Goal: Task Accomplishment & Management: Manage account settings

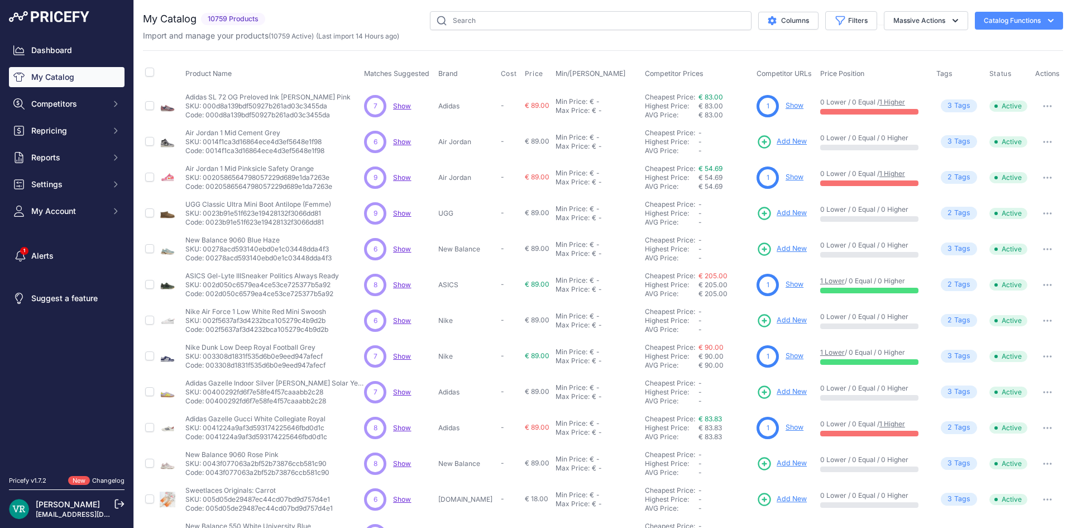
click at [394, 103] on span "Show" at bounding box center [402, 106] width 18 height 8
click at [17, 251] on icon "Sidebar" at bounding box center [20, 255] width 14 height 11
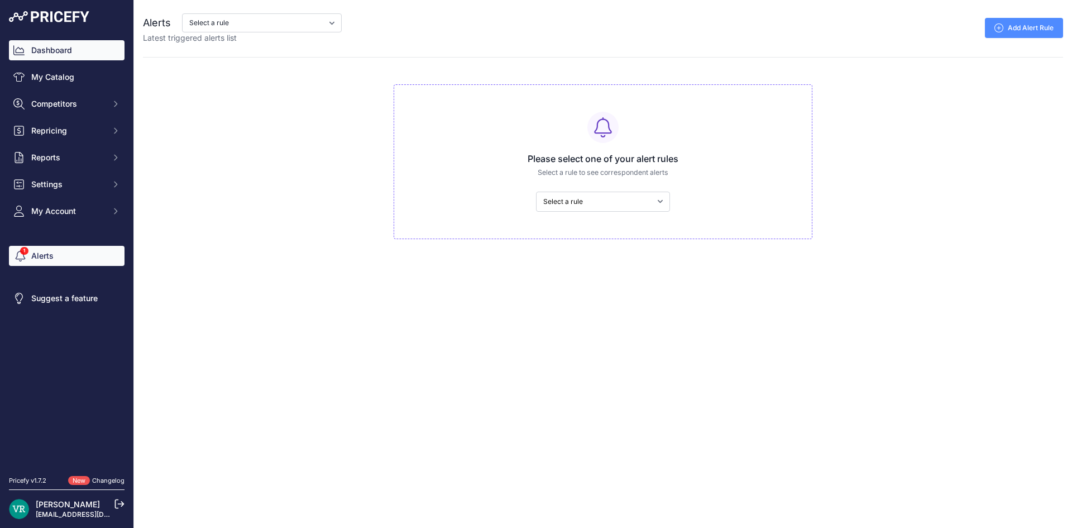
click at [82, 48] on link "Dashboard" at bounding box center [67, 50] width 116 height 20
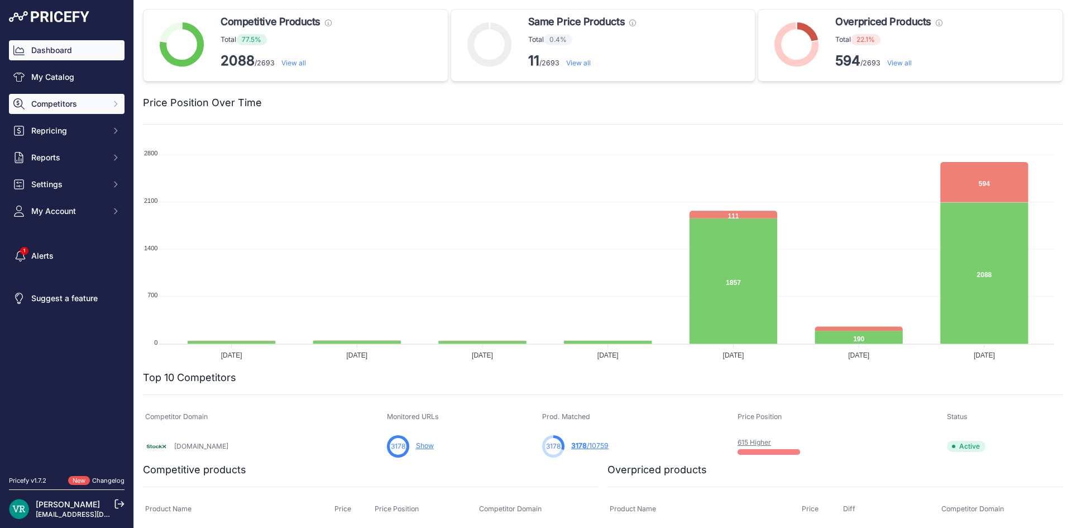
click at [64, 104] on span "Competitors" at bounding box center [67, 103] width 73 height 11
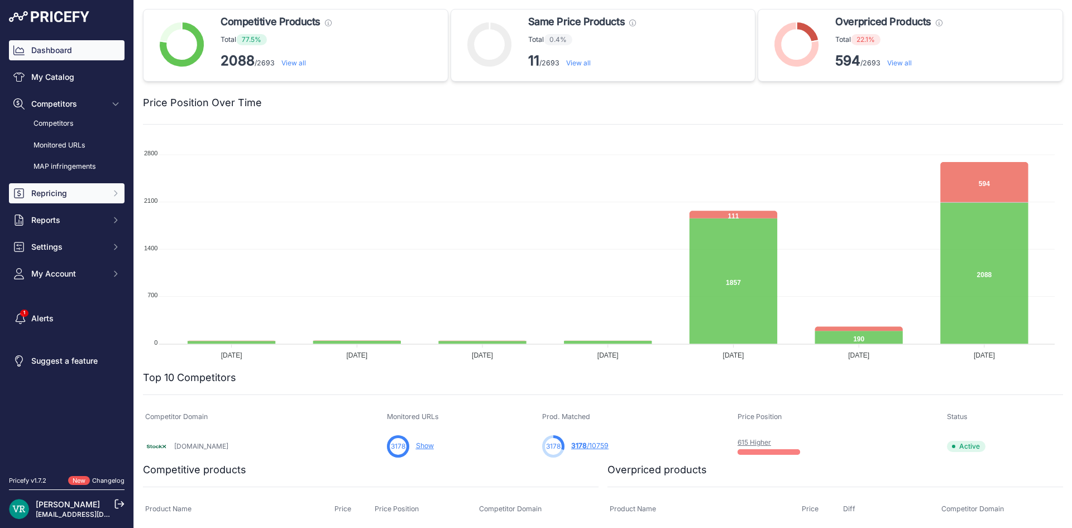
click at [68, 195] on span "Repricing" at bounding box center [67, 193] width 73 height 11
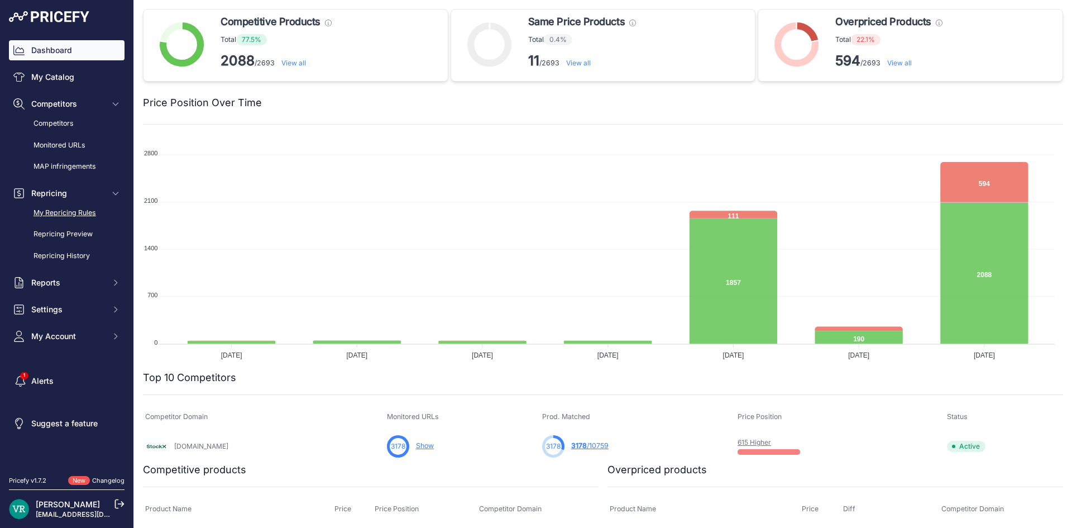
click at [70, 213] on link "My Repricing Rules" at bounding box center [67, 213] width 116 height 20
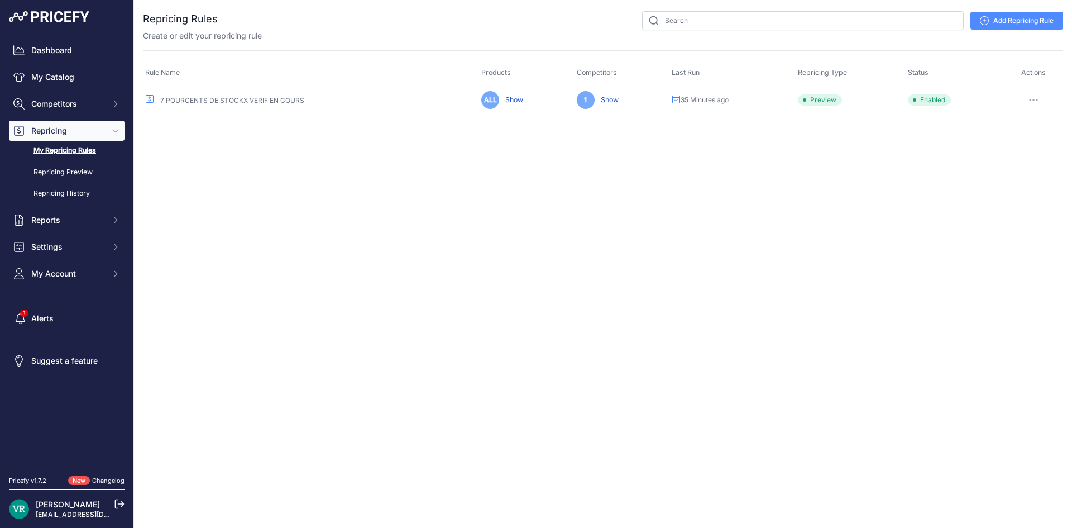
click at [1032, 100] on icon "button" at bounding box center [1033, 100] width 9 height 2
click at [1016, 126] on link "Edit" at bounding box center [1024, 123] width 71 height 18
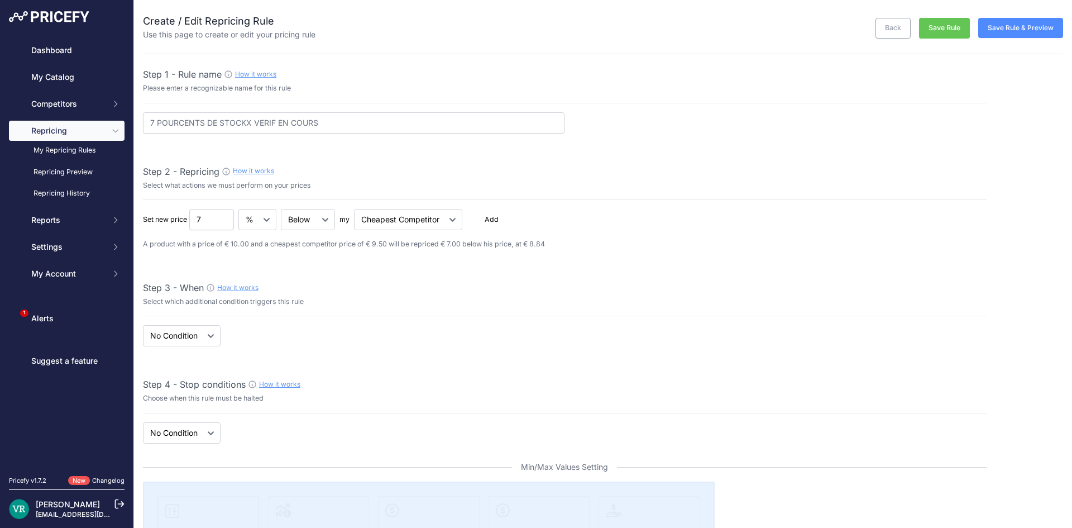
select select "7"
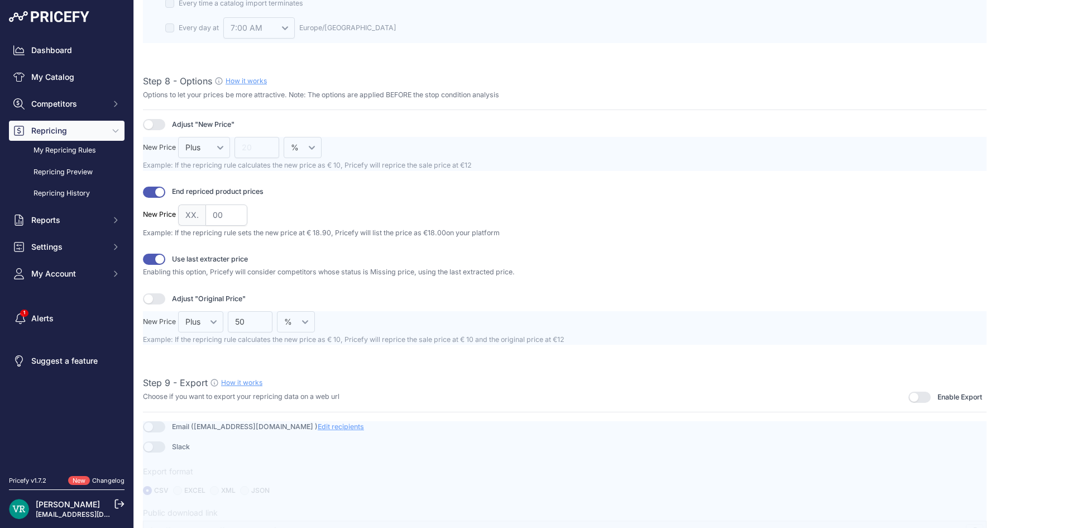
scroll to position [1327, 0]
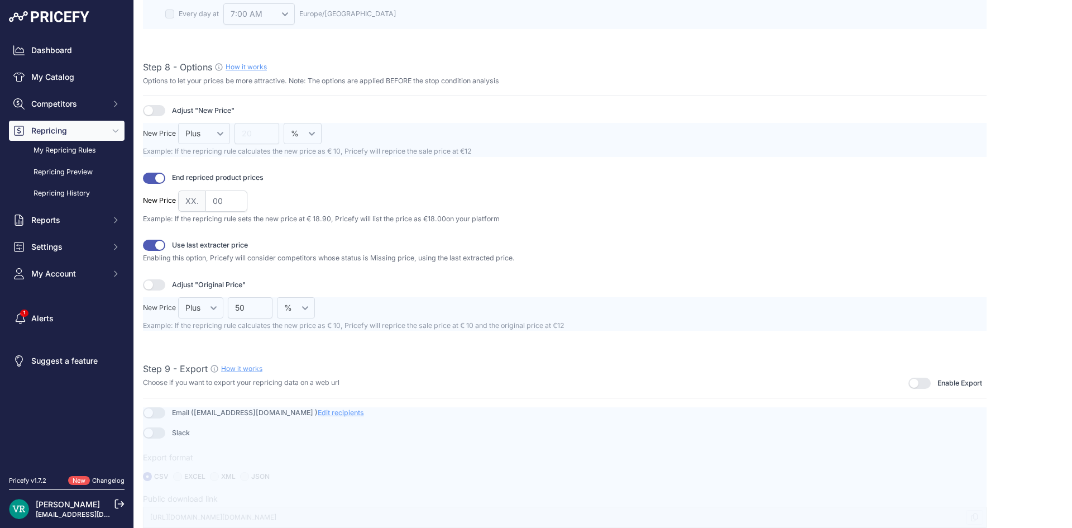
drag, startPoint x: 525, startPoint y: 257, endPoint x: 139, endPoint y: 257, distance: 386.3
click at [766, 210] on div "New Price XX. 00" at bounding box center [564, 200] width 843 height 21
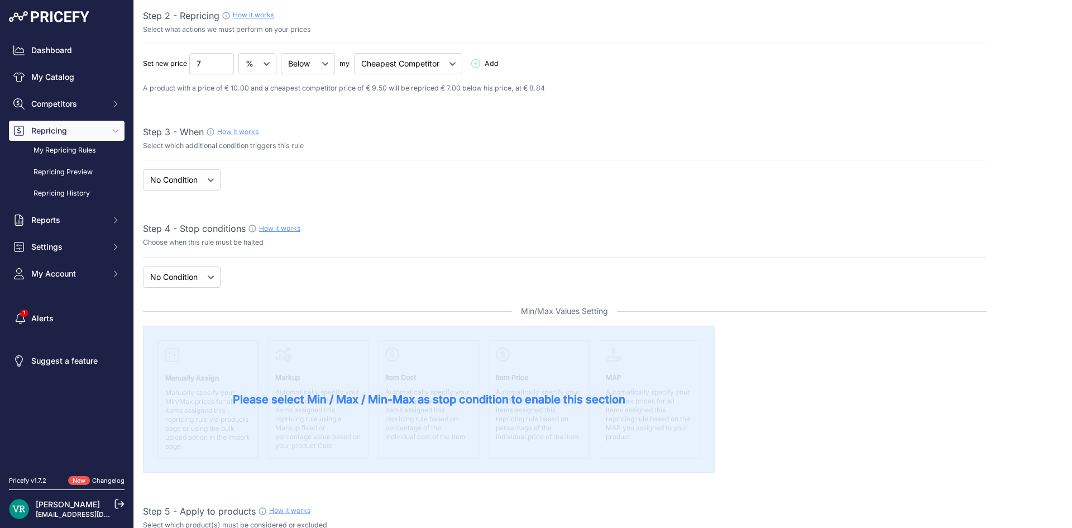
scroll to position [0, 0]
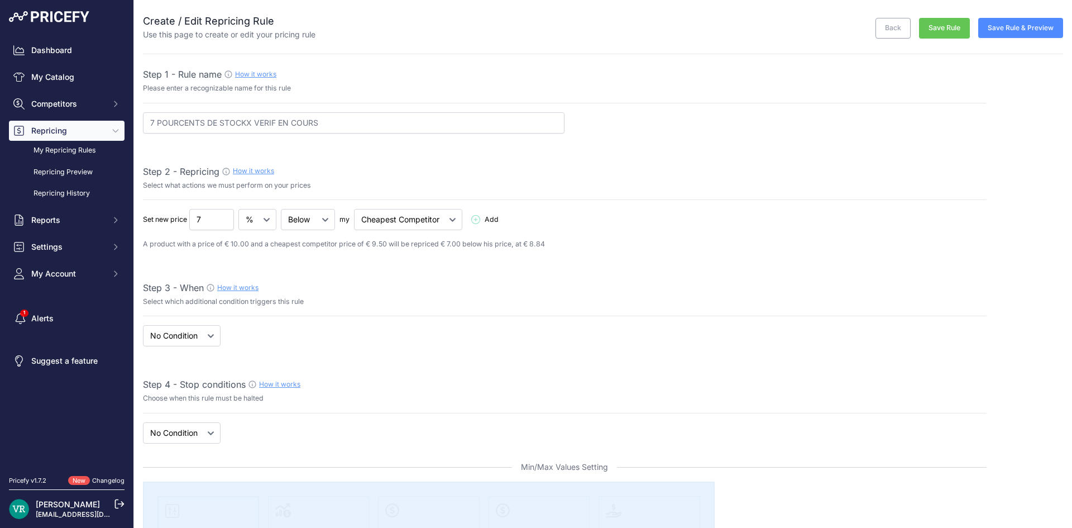
click at [933, 27] on button "Save Rule" at bounding box center [944, 28] width 51 height 21
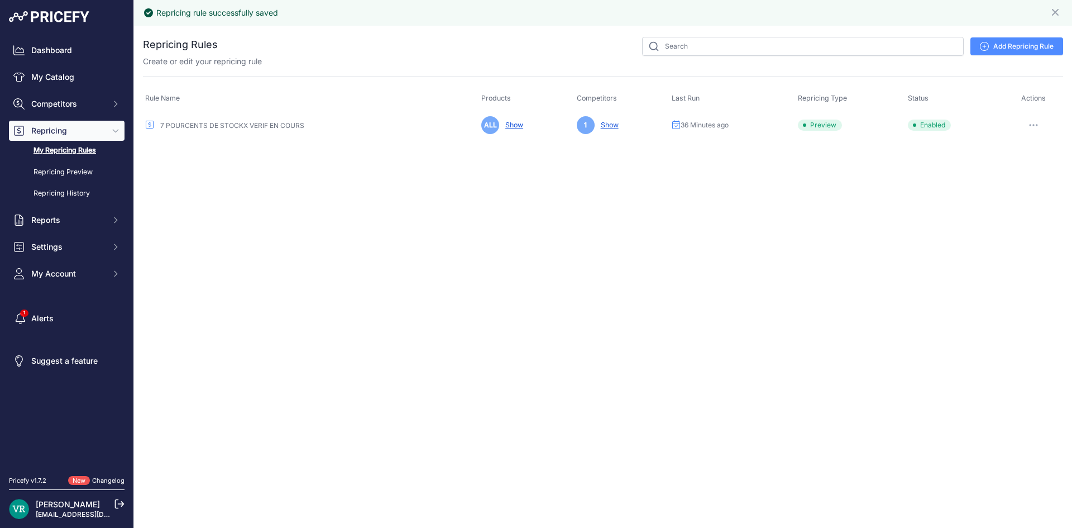
click at [1036, 121] on button "button" at bounding box center [1033, 125] width 22 height 16
click at [1018, 182] on button "Reprice Now" at bounding box center [1024, 184] width 71 height 18
